Goal: Task Accomplishment & Management: Manage account settings

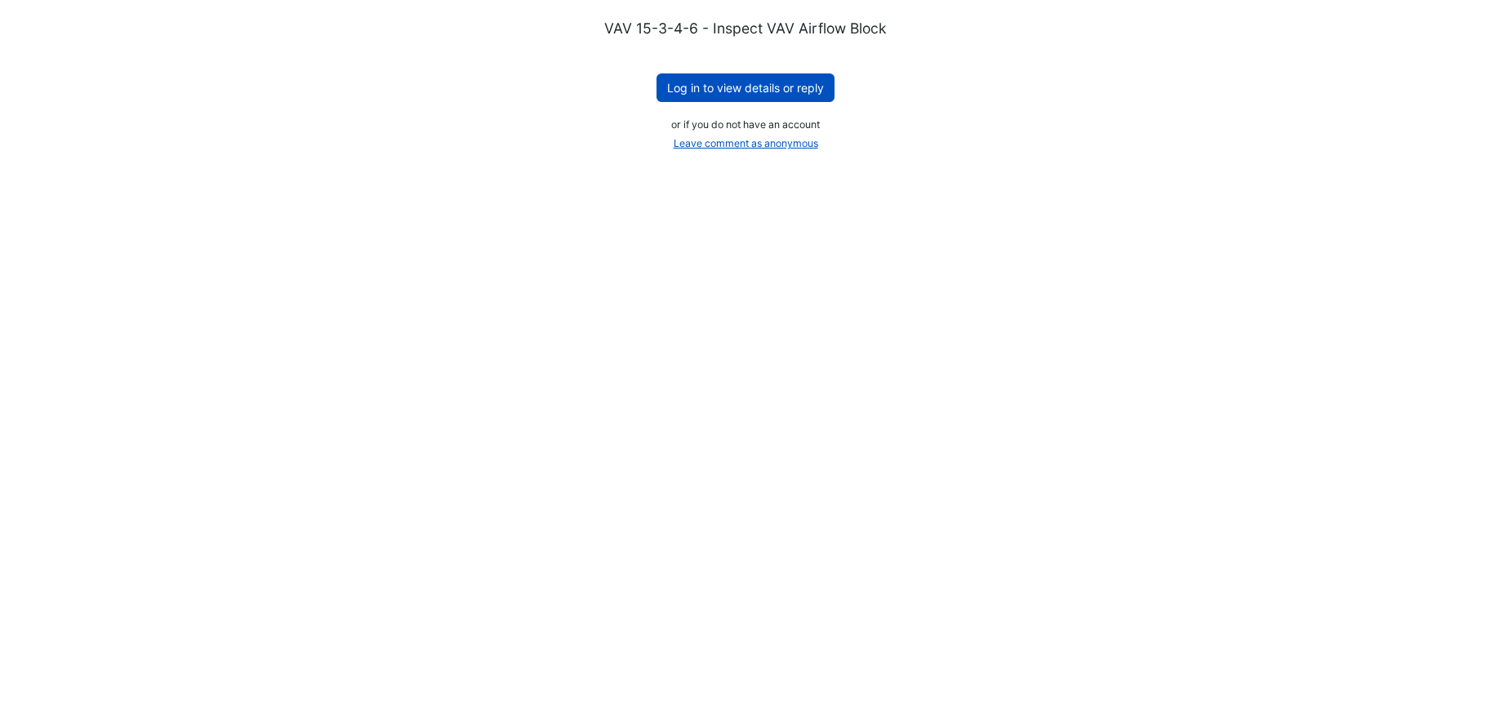
drag, startPoint x: 0, startPoint y: 0, endPoint x: 902, endPoint y: 279, distance: 944.4
click at [732, 89] on button "Log in to view details or reply" at bounding box center [745, 87] width 178 height 29
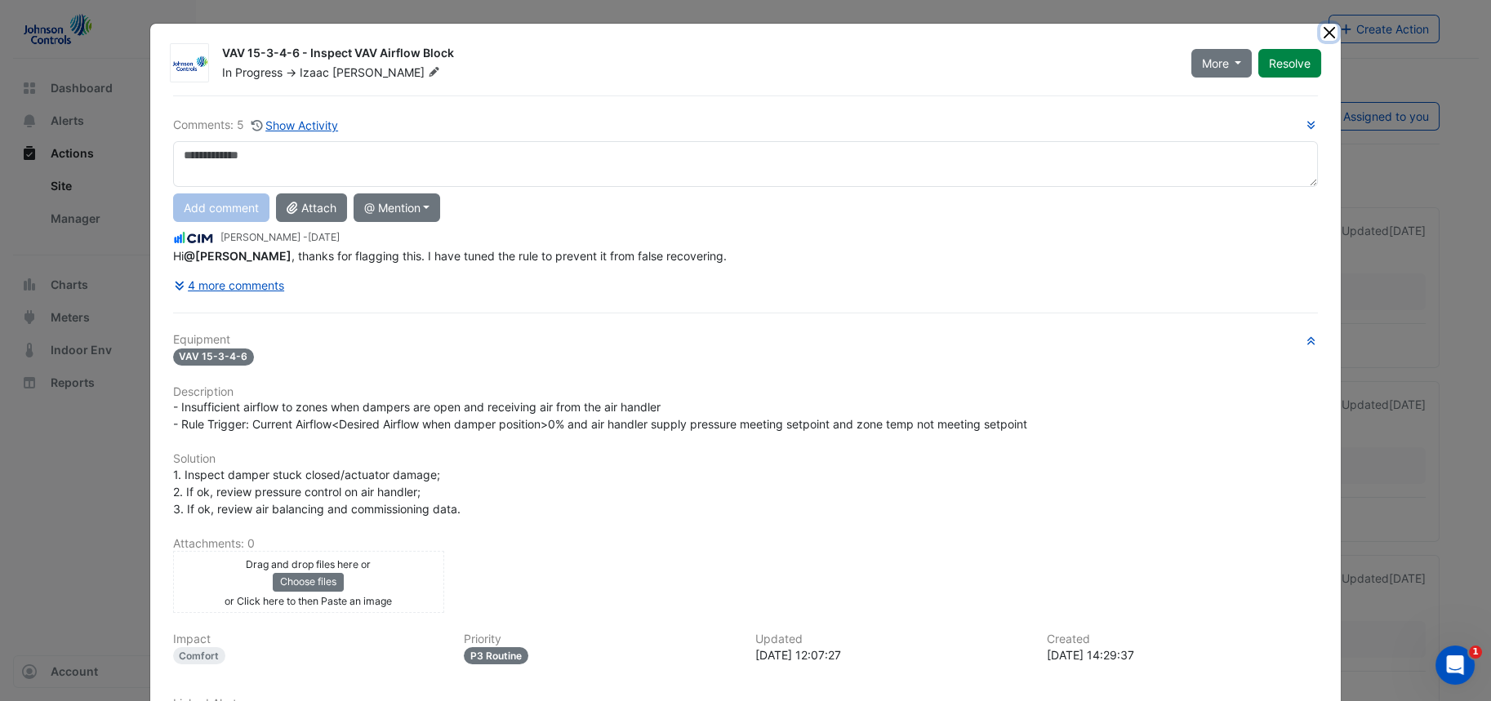
click at [1326, 27] on button "Close" at bounding box center [1328, 32] width 17 height 17
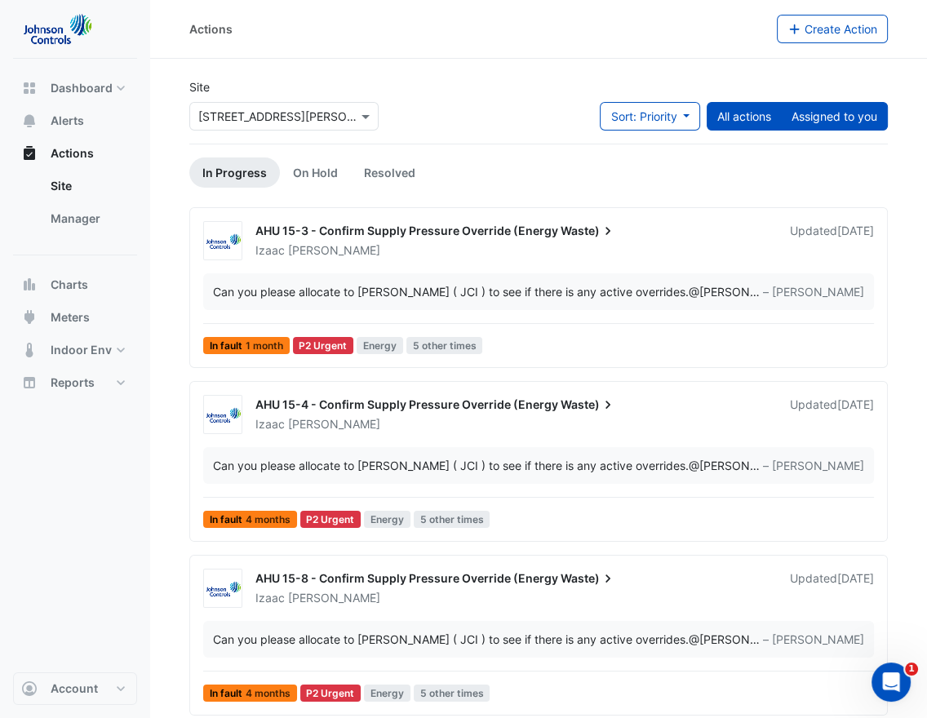
click at [847, 120] on button "Assigned to you" at bounding box center [834, 116] width 107 height 29
